Goal: Task Accomplishment & Management: Manage account settings

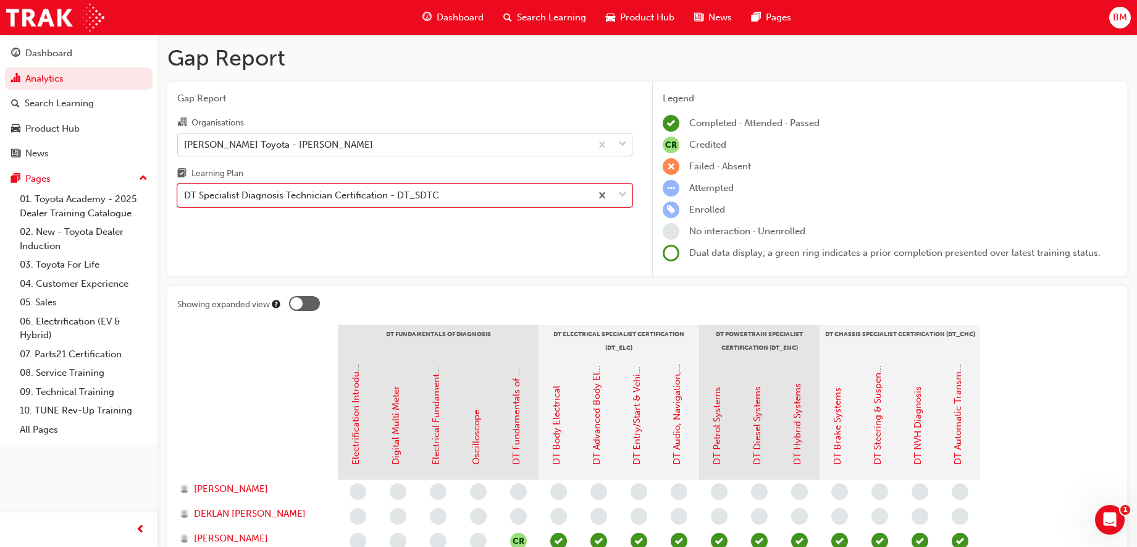
click at [369, 140] on div "[PERSON_NAME] Toyota - [PERSON_NAME]" at bounding box center [384, 144] width 413 height 22
click at [185, 140] on input "Organisations [PERSON_NAME] Toyota - [PERSON_NAME]" at bounding box center [184, 143] width 1 height 10
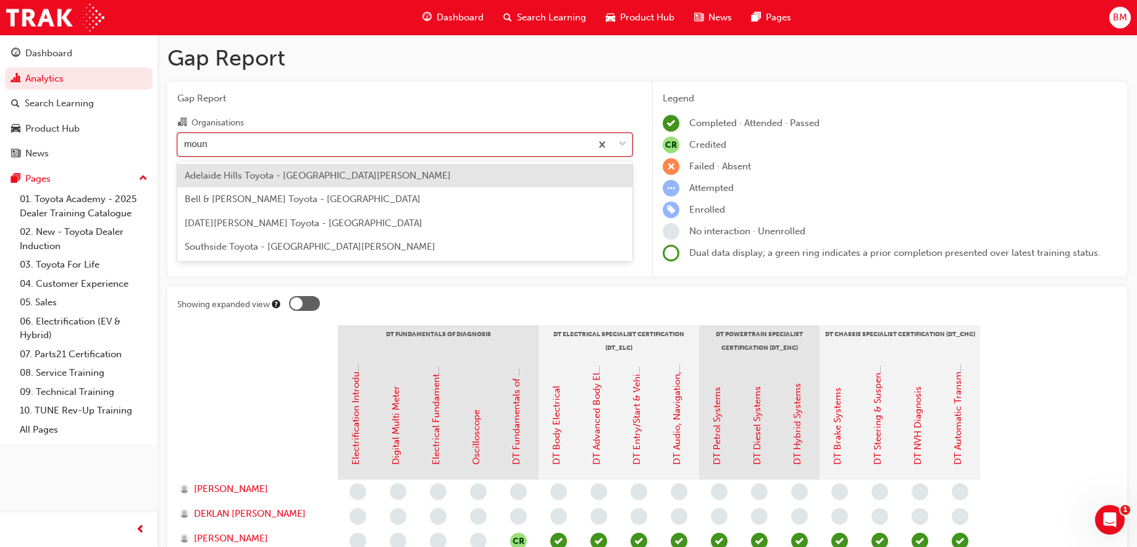
type input "mount"
click at [362, 174] on div "Adelaide Hills Toyota - [GEOGRAPHIC_DATA][PERSON_NAME]" at bounding box center [404, 176] width 455 height 24
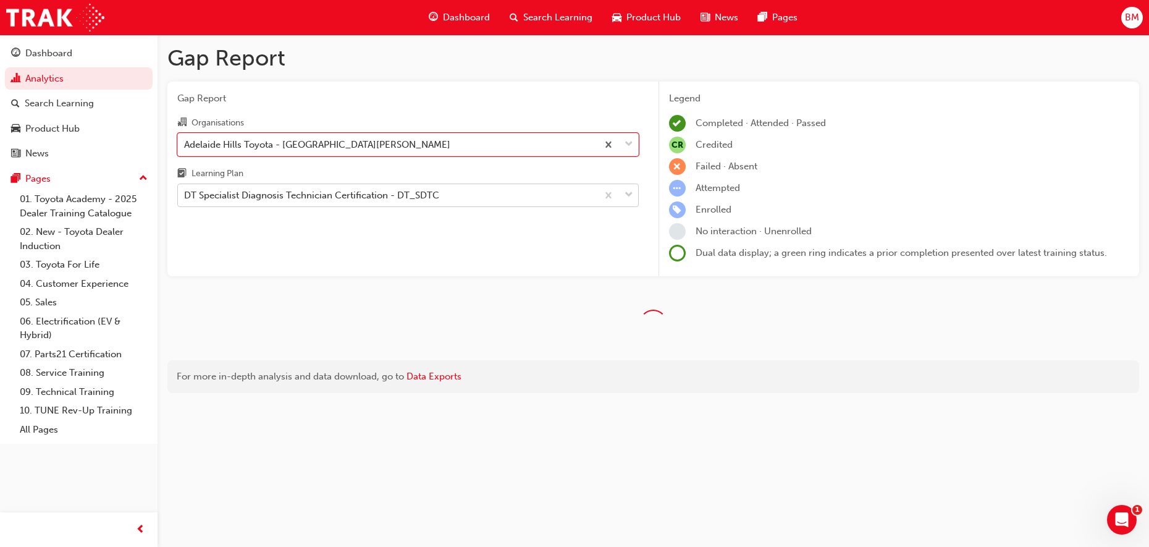
click at [357, 199] on div "DT Specialist Diagnosis Technician Certification - DT_SDTC" at bounding box center [311, 195] width 255 height 14
click at [185, 199] on input "Learning Plan DT Specialist Diagnosis Technician Certification - DT_SDTC" at bounding box center [184, 195] width 1 height 10
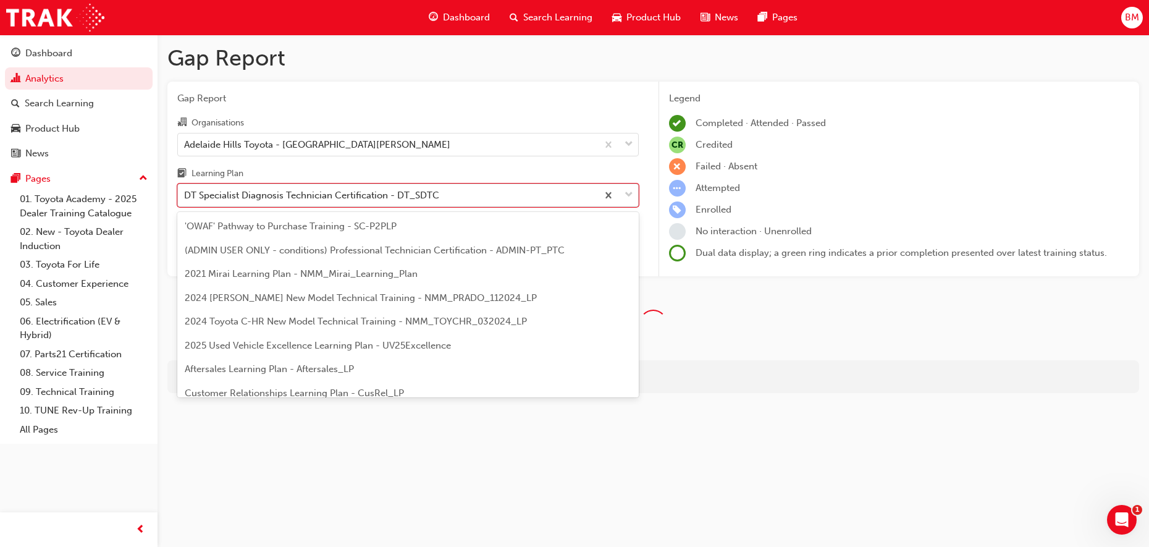
scroll to position [40, 0]
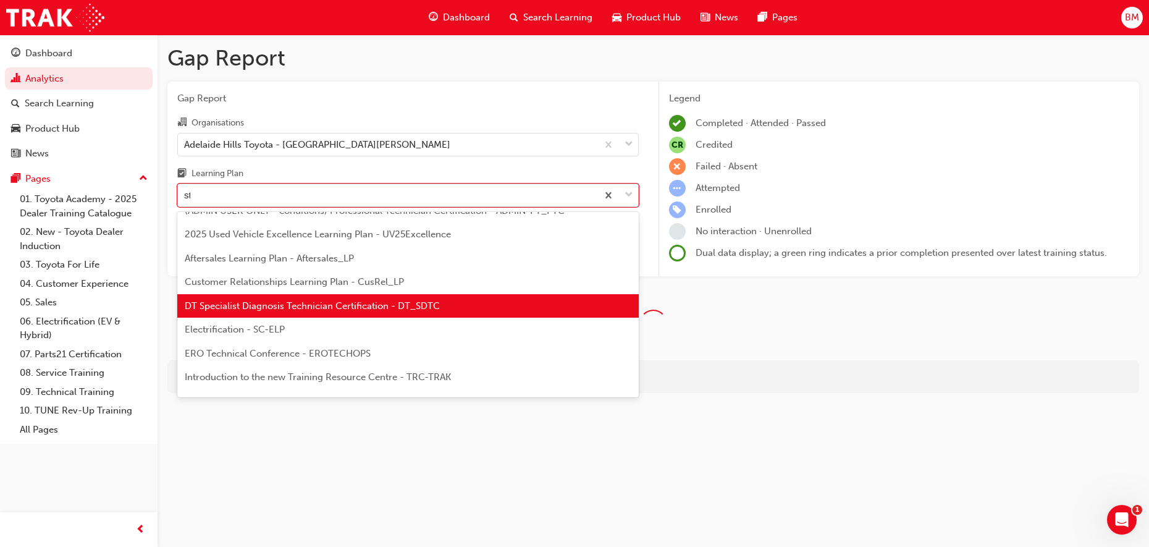
type input "stc"
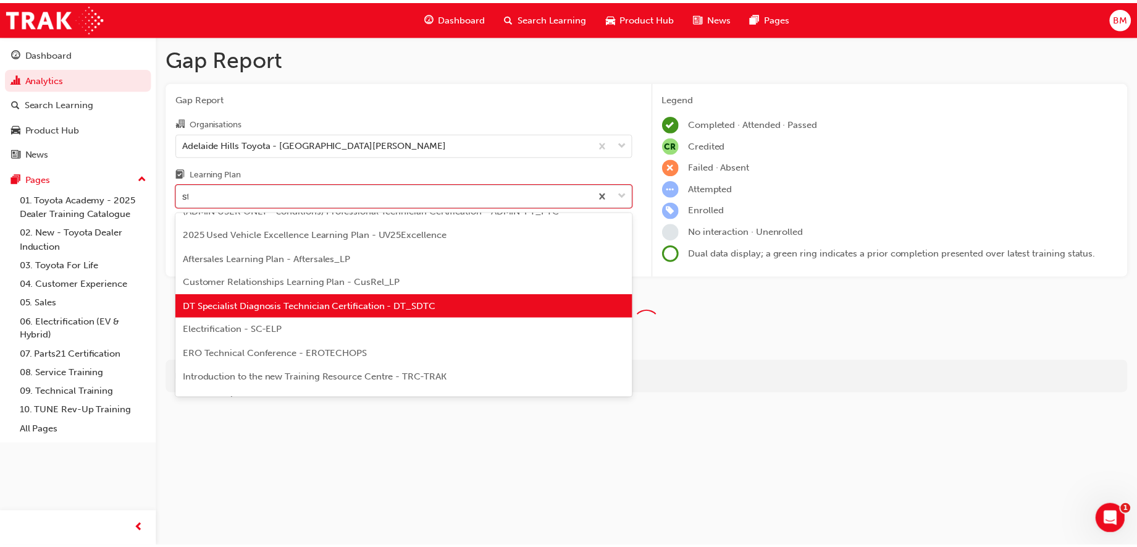
scroll to position [0, 0]
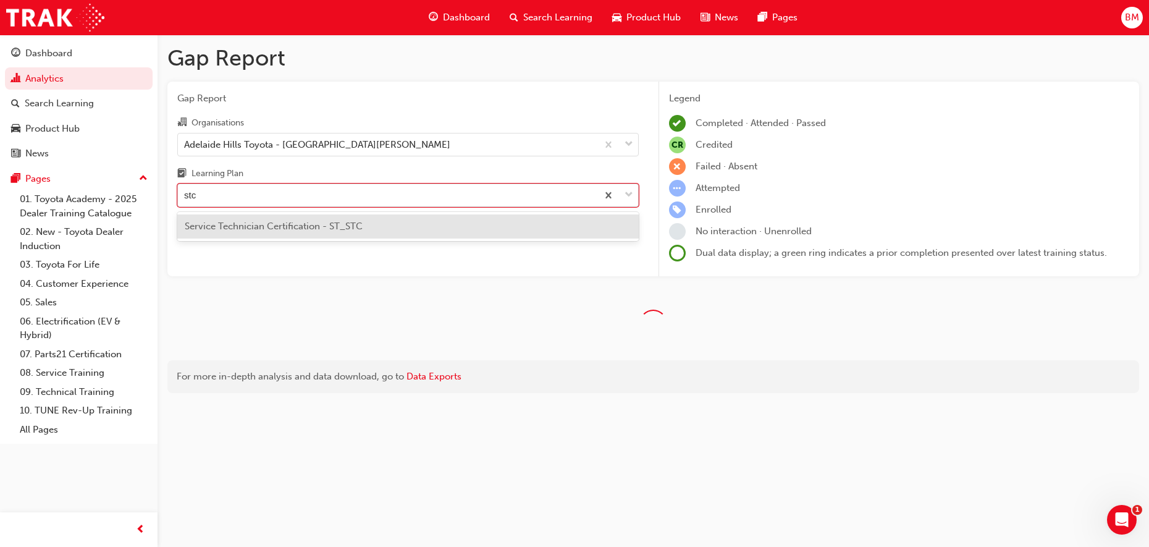
click at [356, 225] on span "Service Technician Certification - ST_STC" at bounding box center [274, 225] width 178 height 11
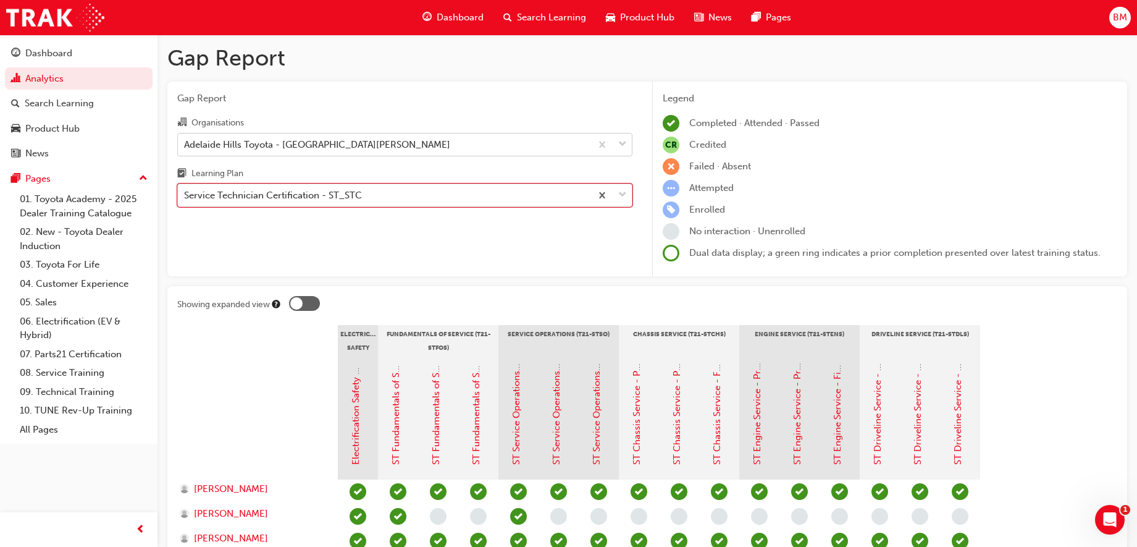
click at [375, 149] on div "Adelaide Hills Toyota - [GEOGRAPHIC_DATA][PERSON_NAME]" at bounding box center [384, 144] width 413 height 22
click at [185, 149] on input "Organisations Adelaide Hills Toyota - [GEOGRAPHIC_DATA][PERSON_NAME]" at bounding box center [184, 143] width 1 height 10
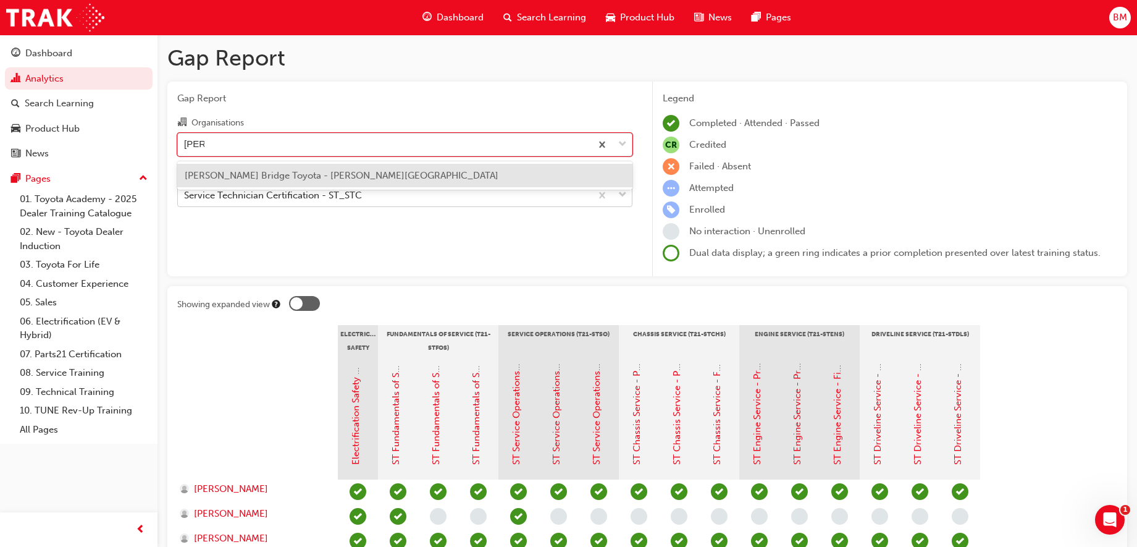
type input "[PERSON_NAME]"
click at [370, 166] on div "[PERSON_NAME] Bridge Toyota - [PERSON_NAME][GEOGRAPHIC_DATA]" at bounding box center [404, 176] width 455 height 24
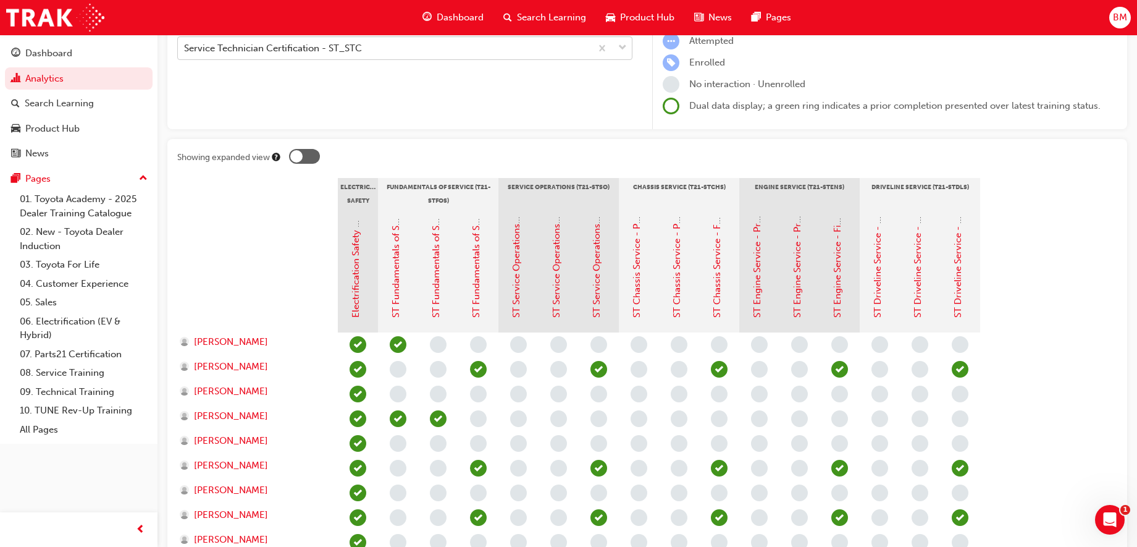
scroll to position [135, 0]
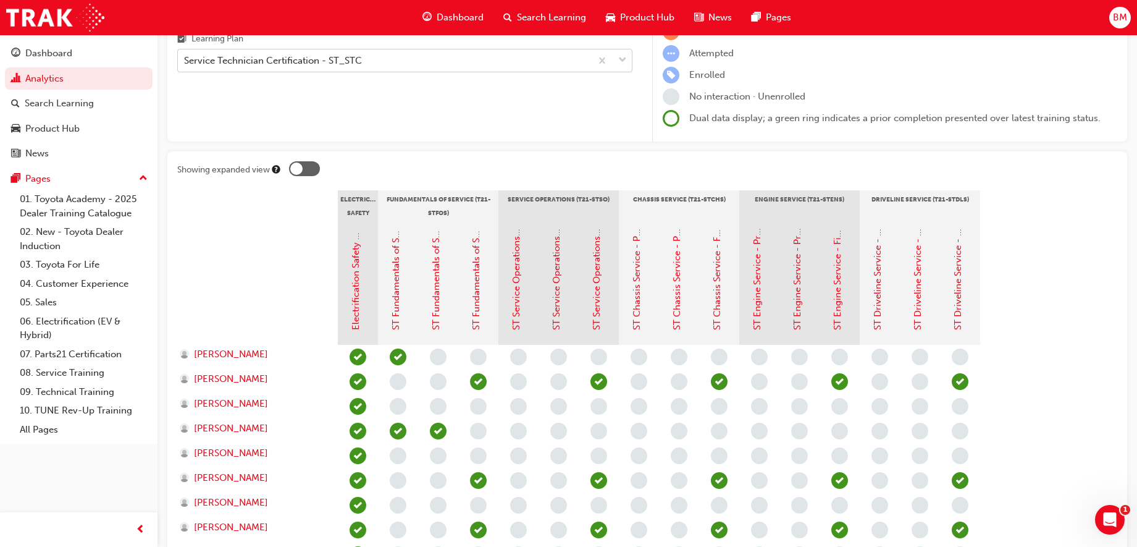
click at [402, 63] on div "Service Technician Certification - ST_STC" at bounding box center [384, 61] width 413 height 22
click at [185, 63] on input "Learning Plan Service Technician Certification - ST_STC" at bounding box center [184, 60] width 1 height 10
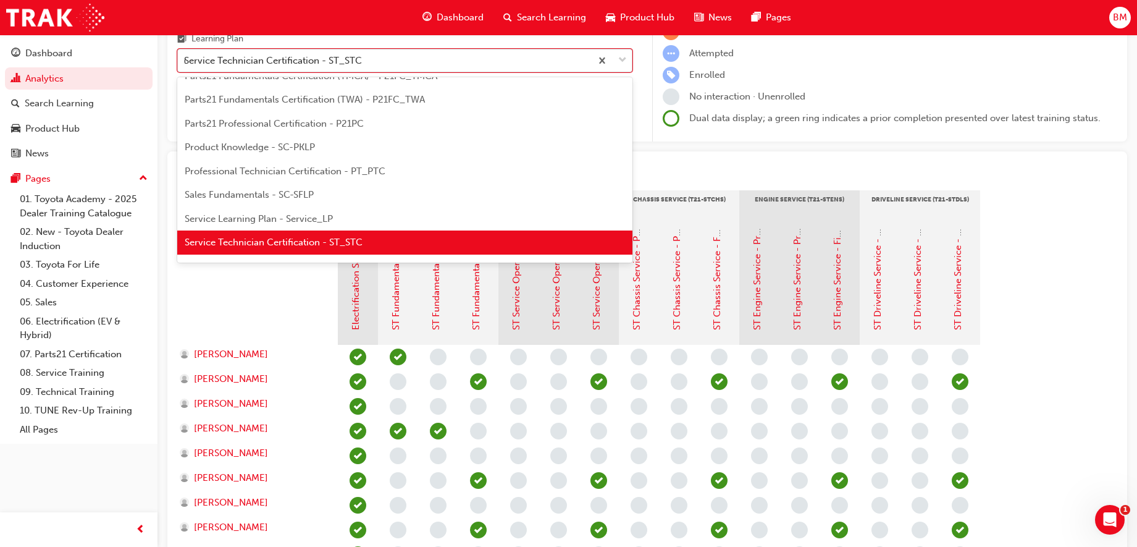
scroll to position [467, 0]
type input "dtc"
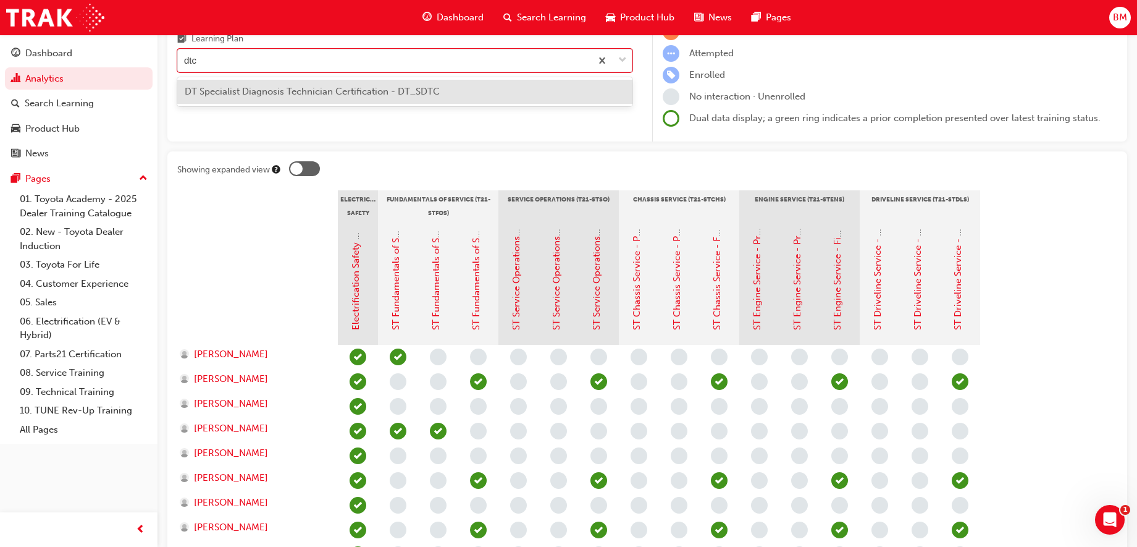
click at [412, 85] on div "DT Specialist Diagnosis Technician Certification - DT_SDTC" at bounding box center [404, 92] width 455 height 24
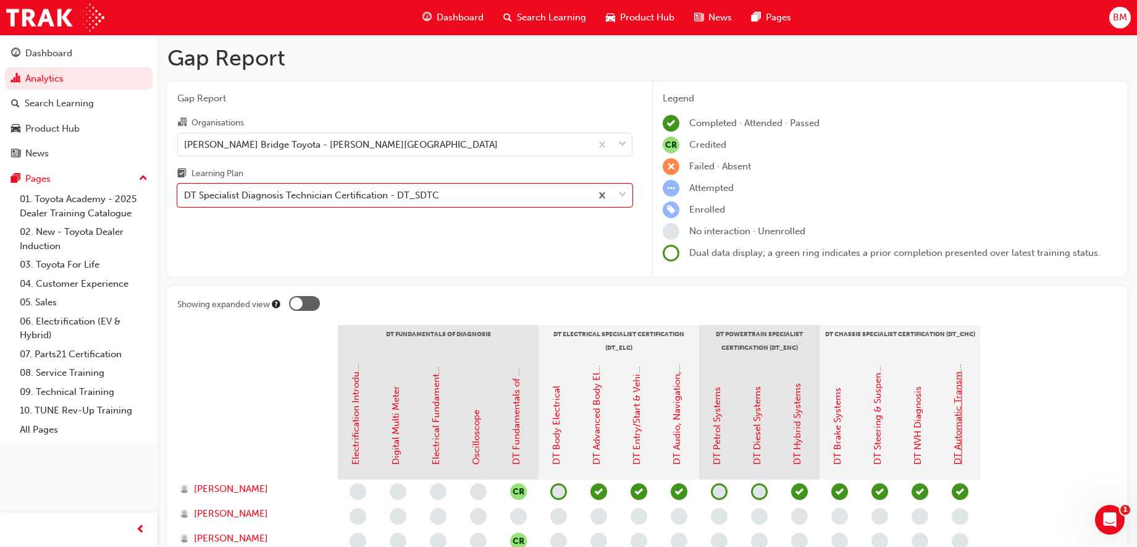
click at [960, 417] on link "DT Automatic Transmission Systems" at bounding box center [957, 387] width 11 height 156
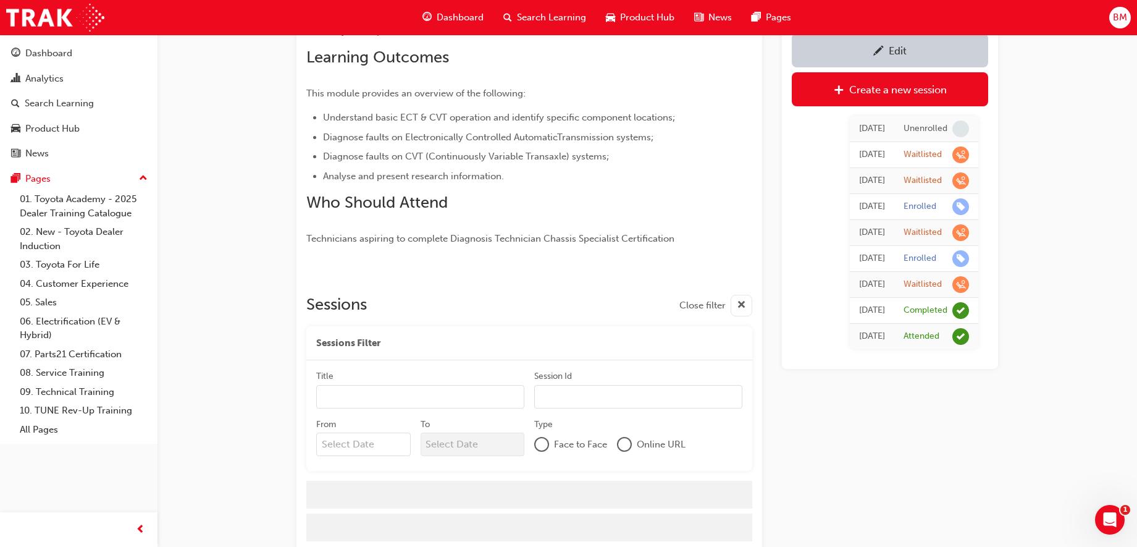
scroll to position [378, 0]
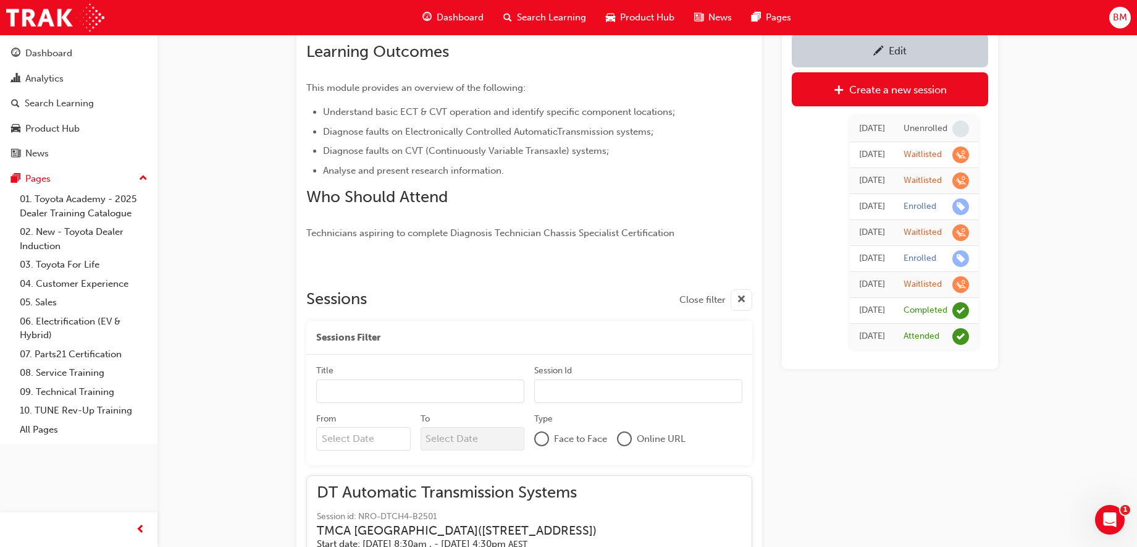
click at [342, 393] on input "Title" at bounding box center [420, 390] width 208 height 23
type input "sa"
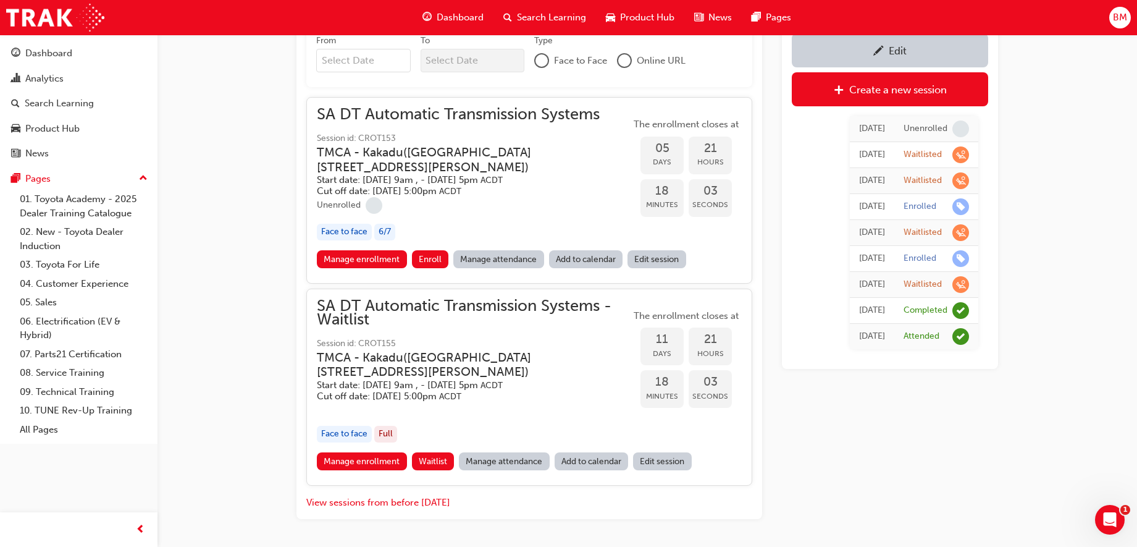
scroll to position [757, 0]
click at [356, 464] on link "Manage enrollment" at bounding box center [362, 460] width 90 height 18
